Goal: Navigation & Orientation: Find specific page/section

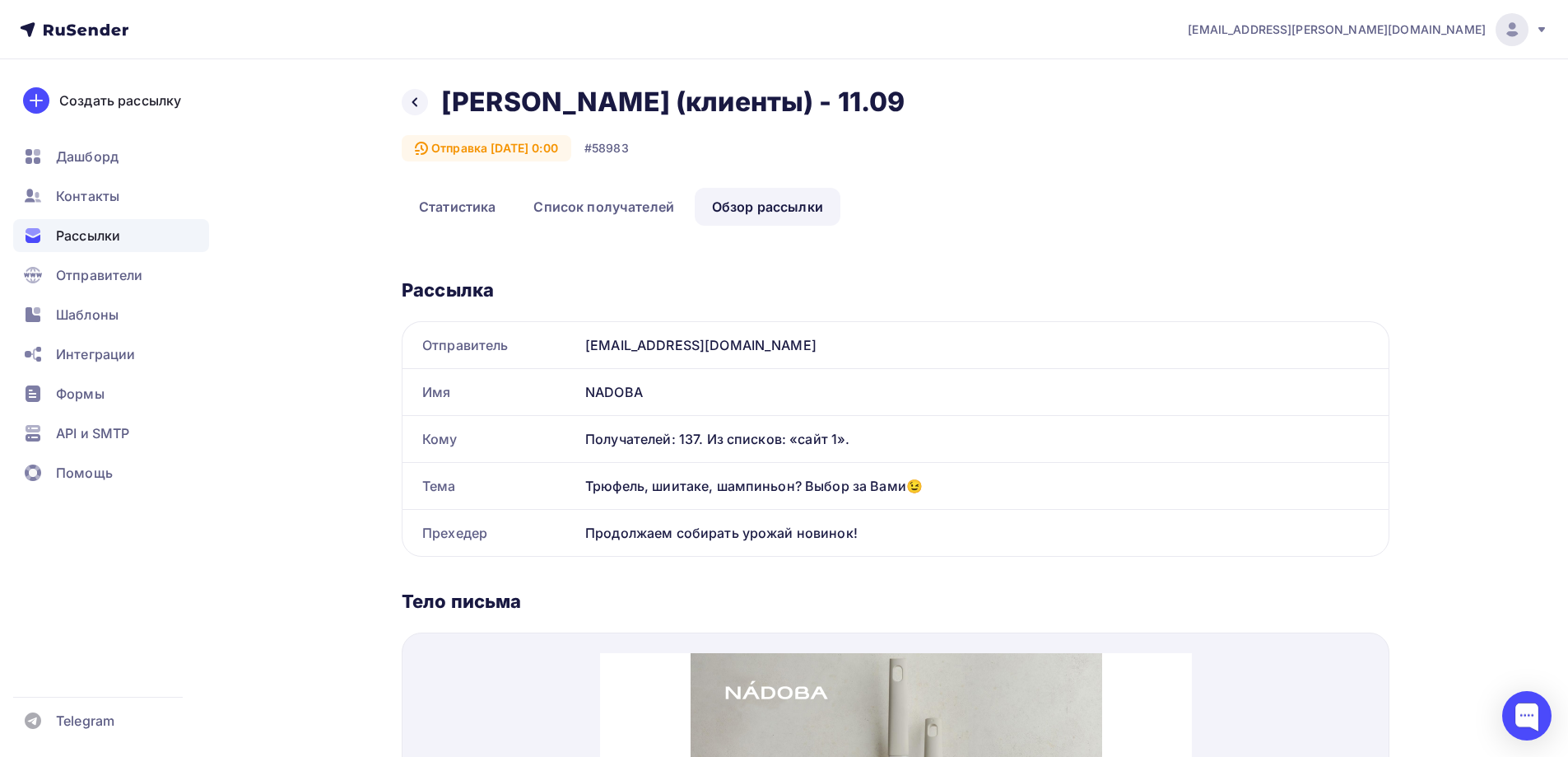
click at [416, 86] on div "Назад Jasmina (клиенты) - 11.09 [PERSON_NAME] (клиенты) - 11.09" at bounding box center [659, 102] width 514 height 33
click at [416, 100] on icon at bounding box center [415, 101] width 13 height 13
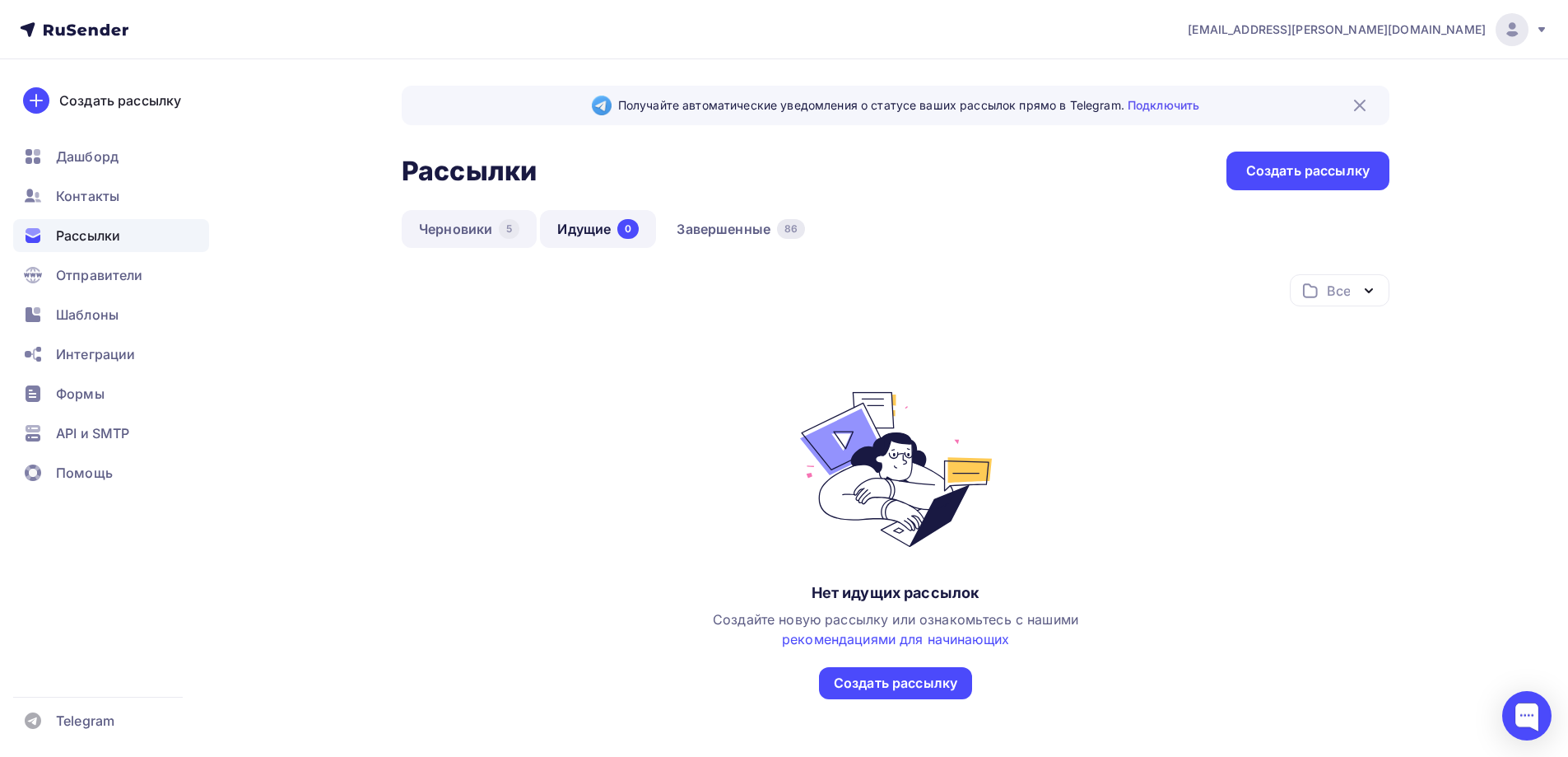
click at [476, 233] on link "Черновики 5" at bounding box center [469, 228] width 135 height 38
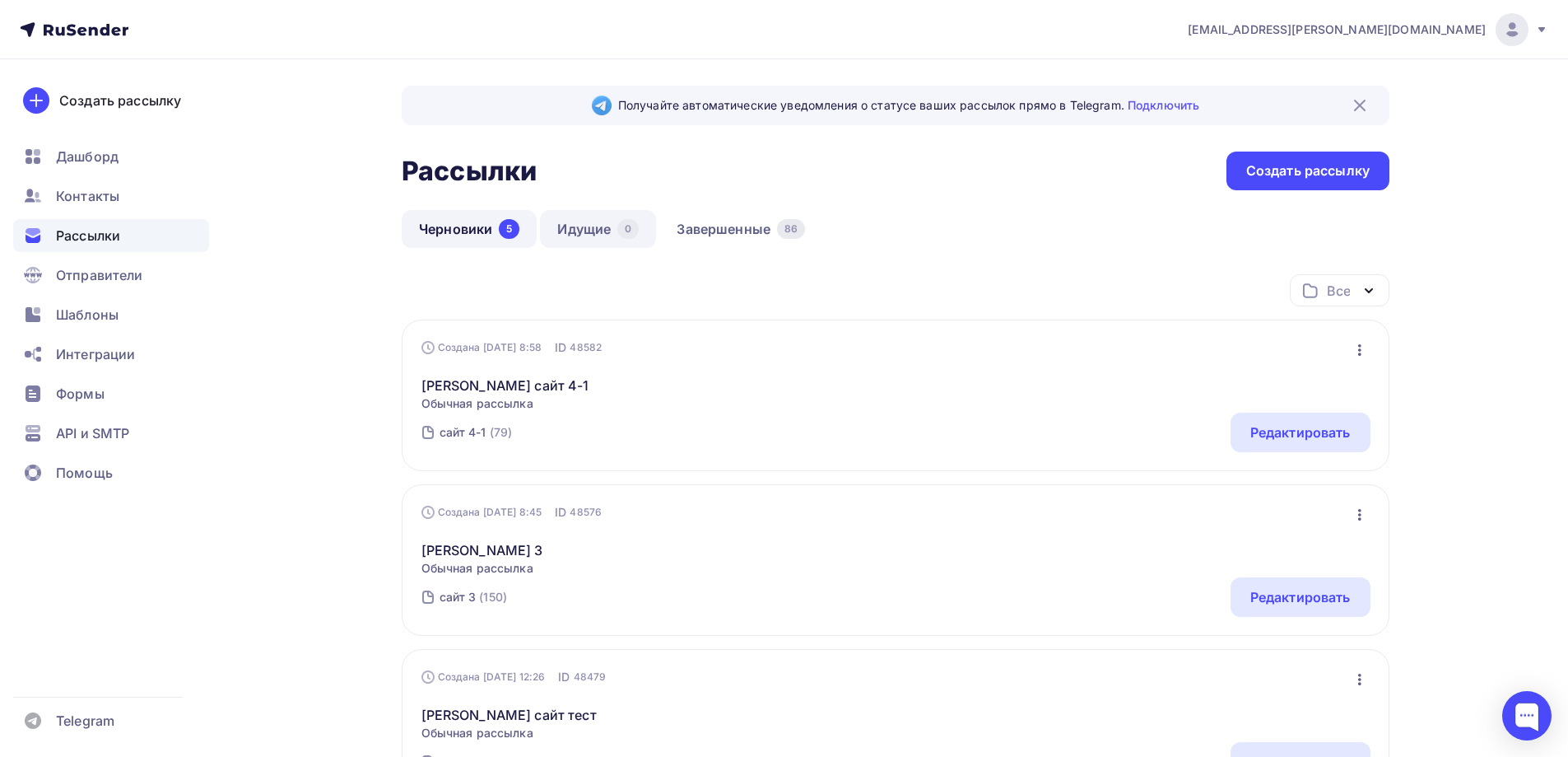
click at [592, 229] on link "Идущие 0" at bounding box center [598, 228] width 116 height 38
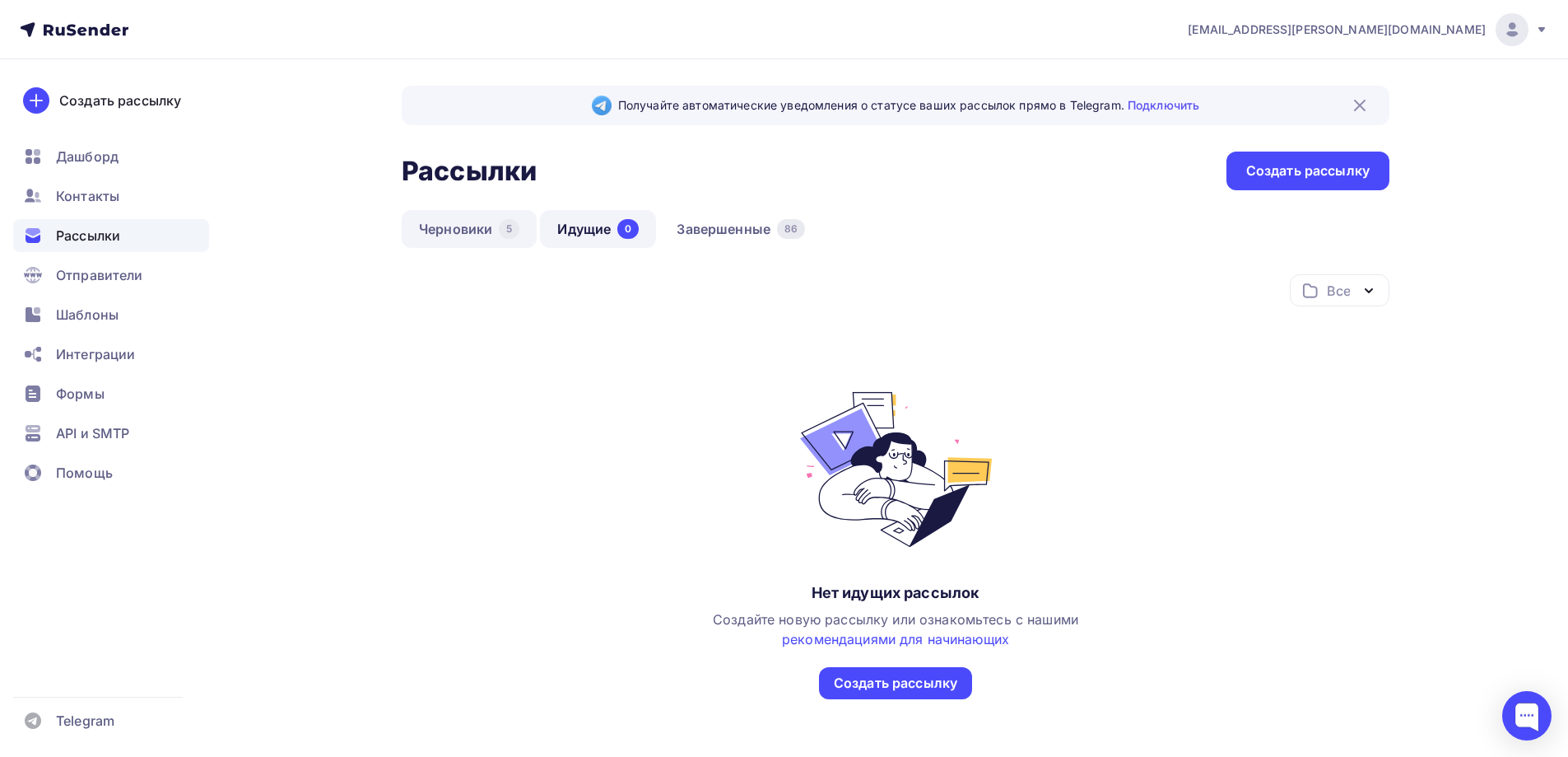
click at [487, 234] on link "Черновики 5" at bounding box center [469, 228] width 135 height 38
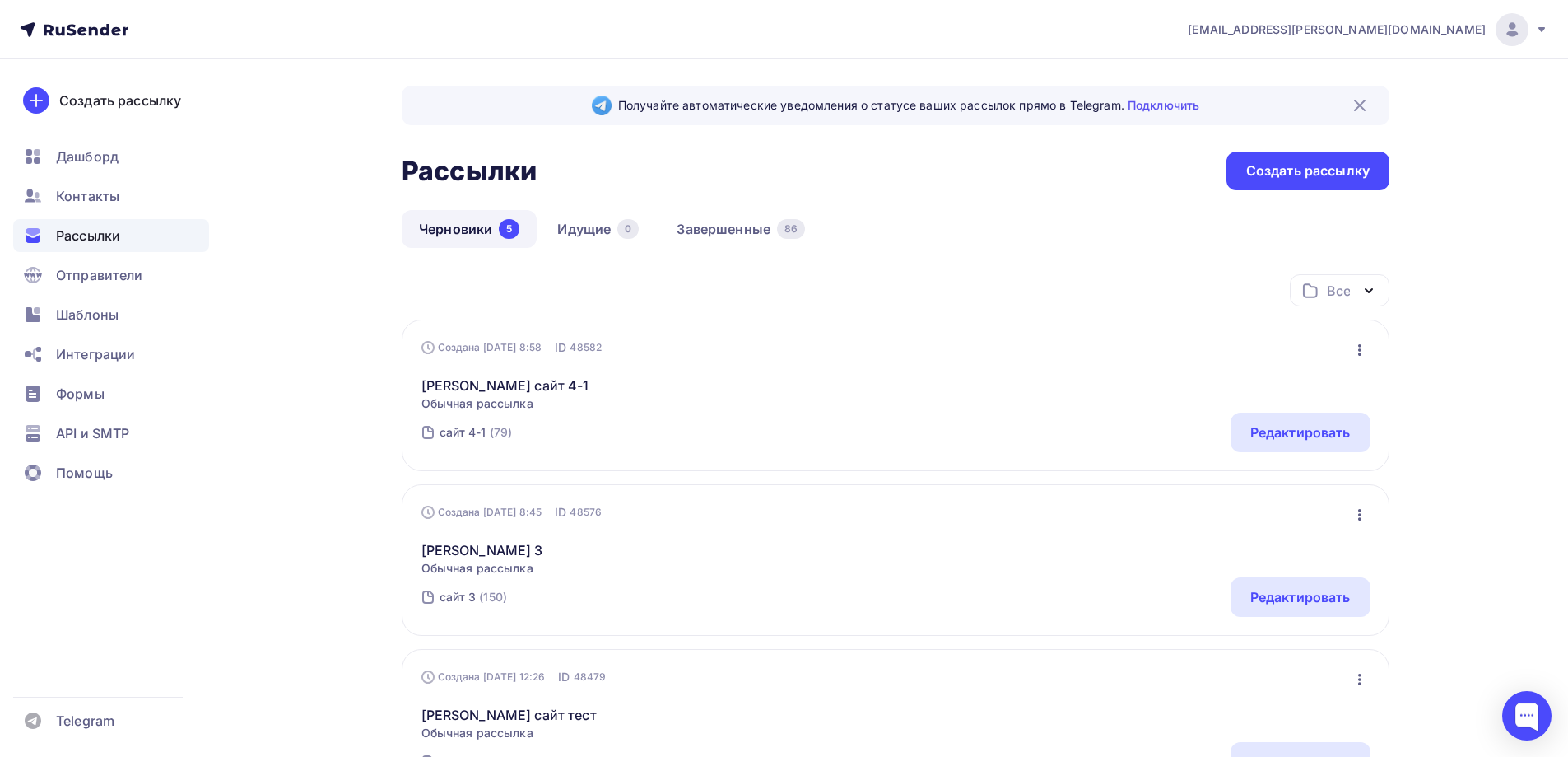
click at [1364, 358] on icon "button" at bounding box center [1359, 350] width 20 height 20
click at [888, 280] on div "Все Все папки клиенты X-150 (8) сайт X (4) Создать новую папку" at bounding box center [896, 297] width 988 height 45
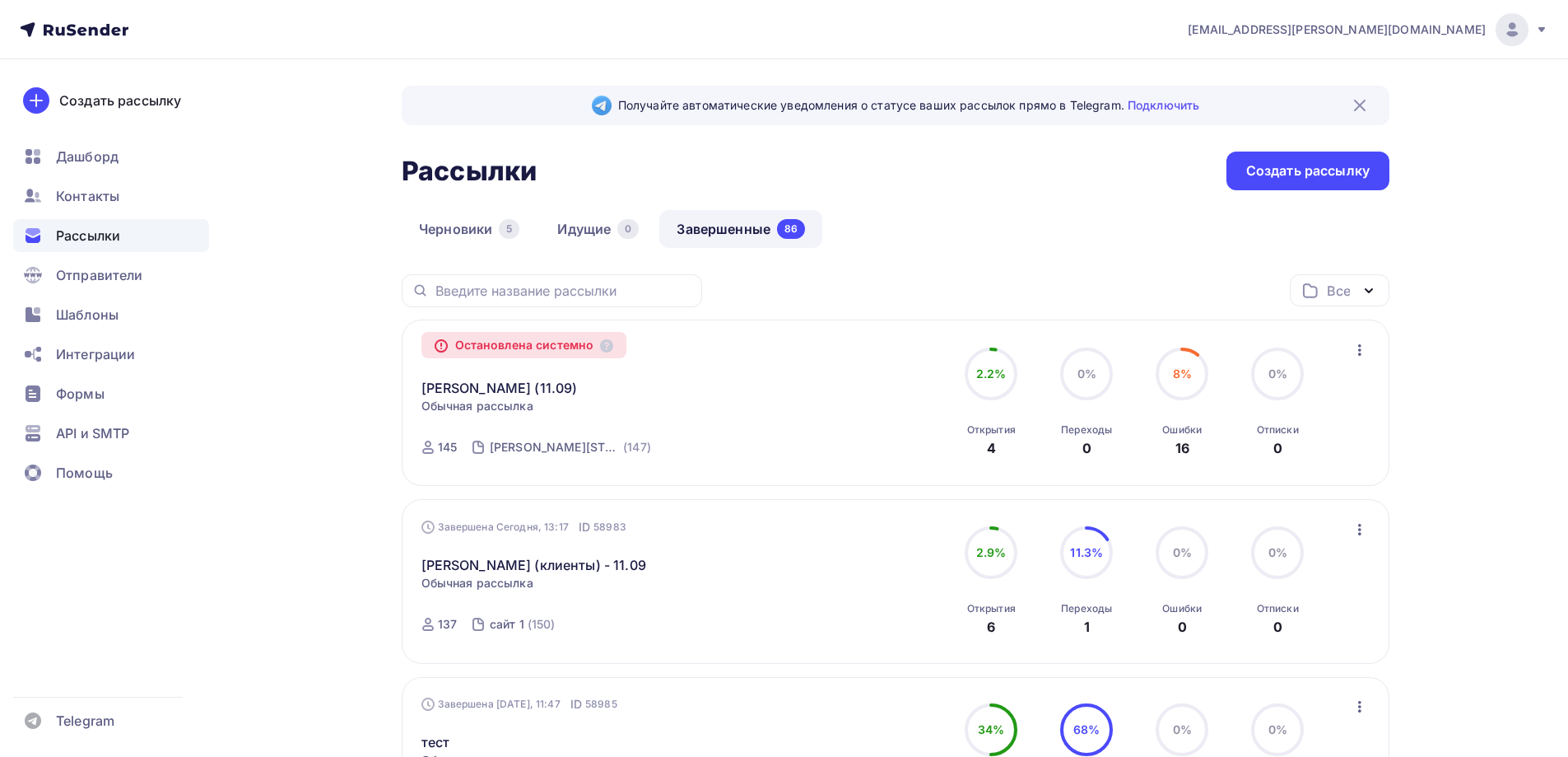
click at [914, 214] on div "Черновики 5 Идущие 0 Завершенные 86" at bounding box center [896, 242] width 988 height 65
click at [589, 214] on link "Идущие 0" at bounding box center [598, 228] width 116 height 38
